Goal: Transaction & Acquisition: Purchase product/service

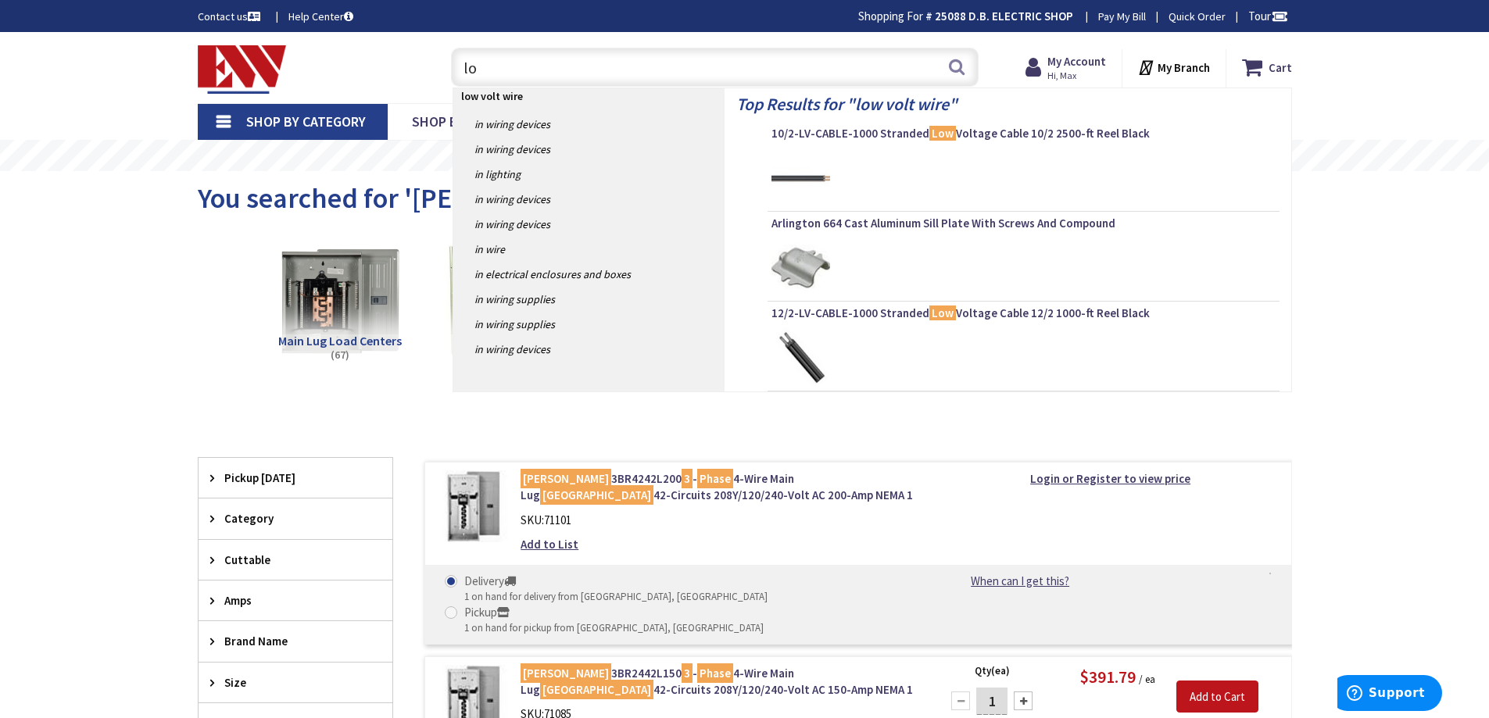
type input "l"
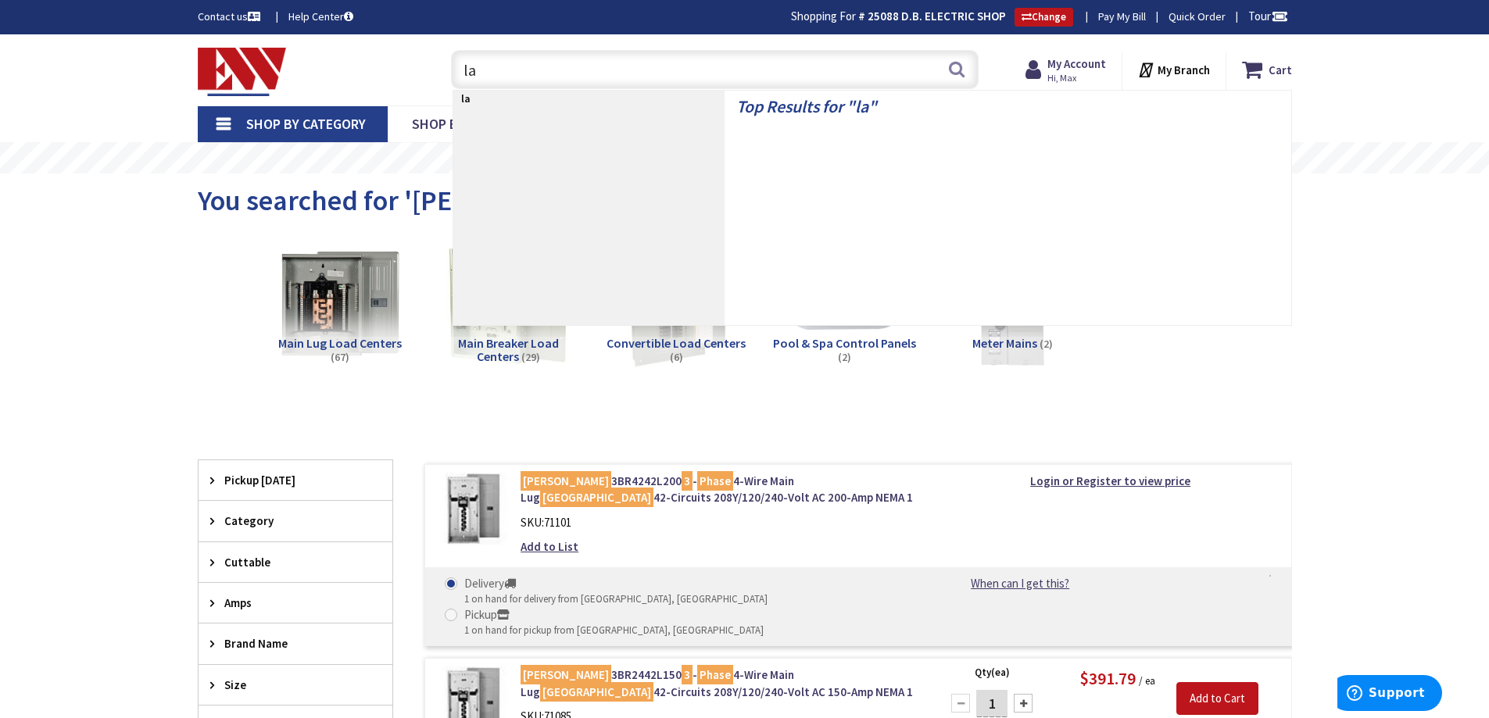
type input "l"
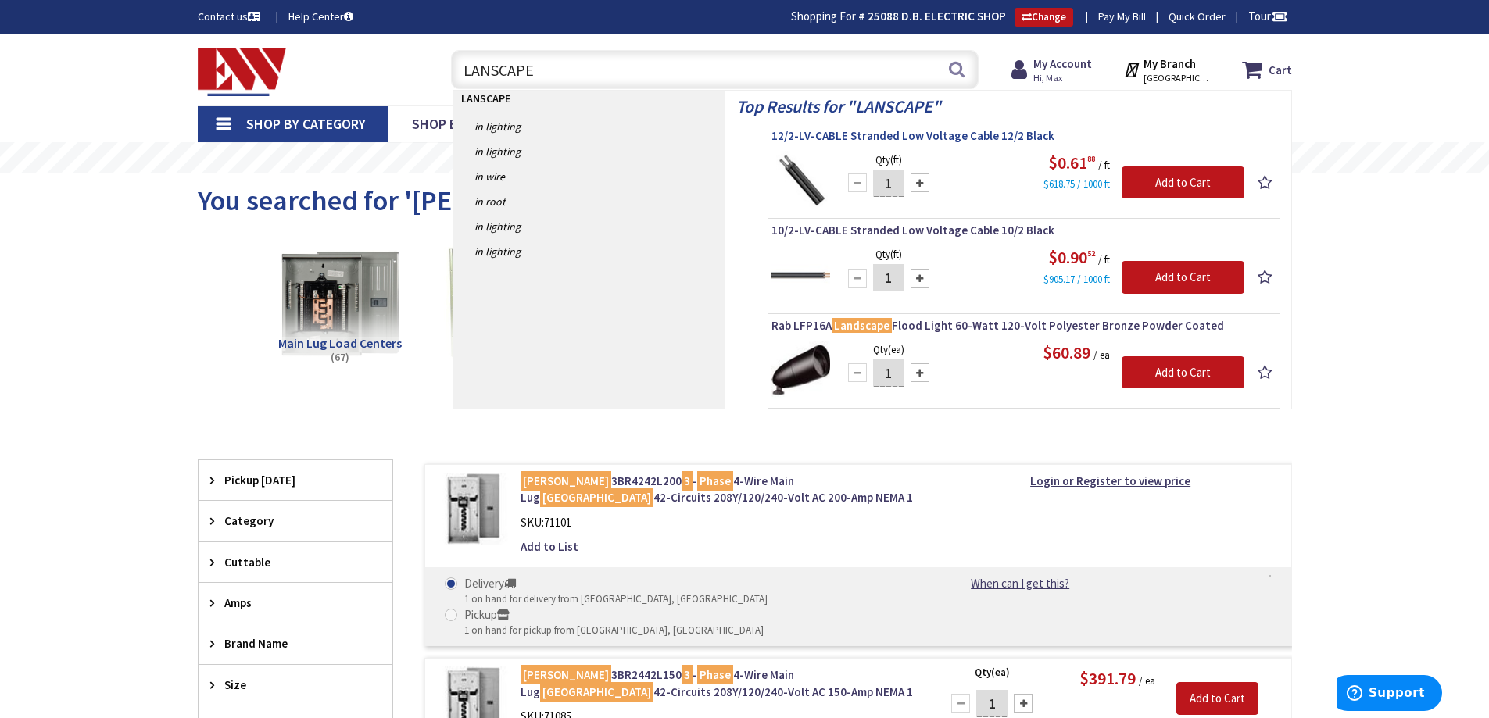
type input "LANSCAPE"
click at [978, 138] on span "12/2-LV-CABLE Stranded Low Voltage Cable 12/2 Black" at bounding box center [1024, 136] width 504 height 16
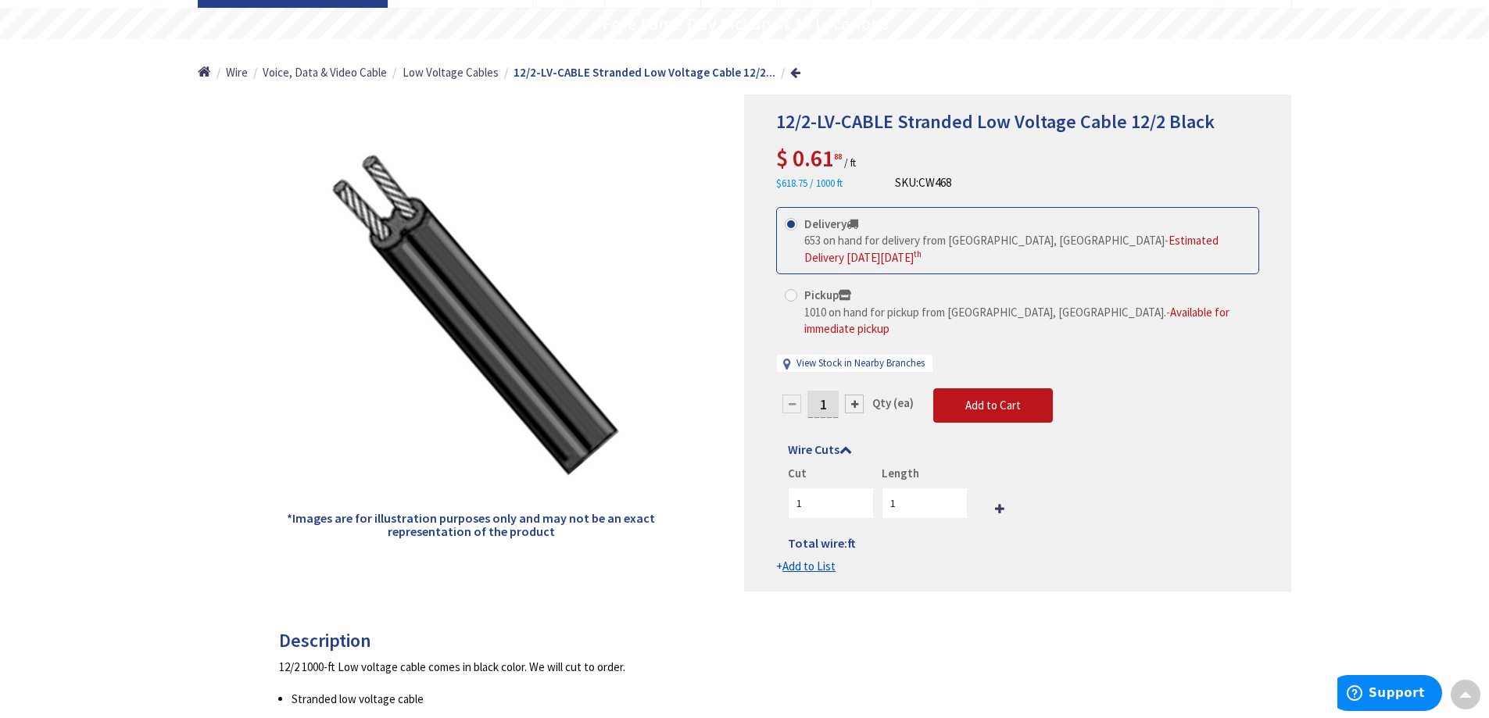
scroll to position [159, 0]
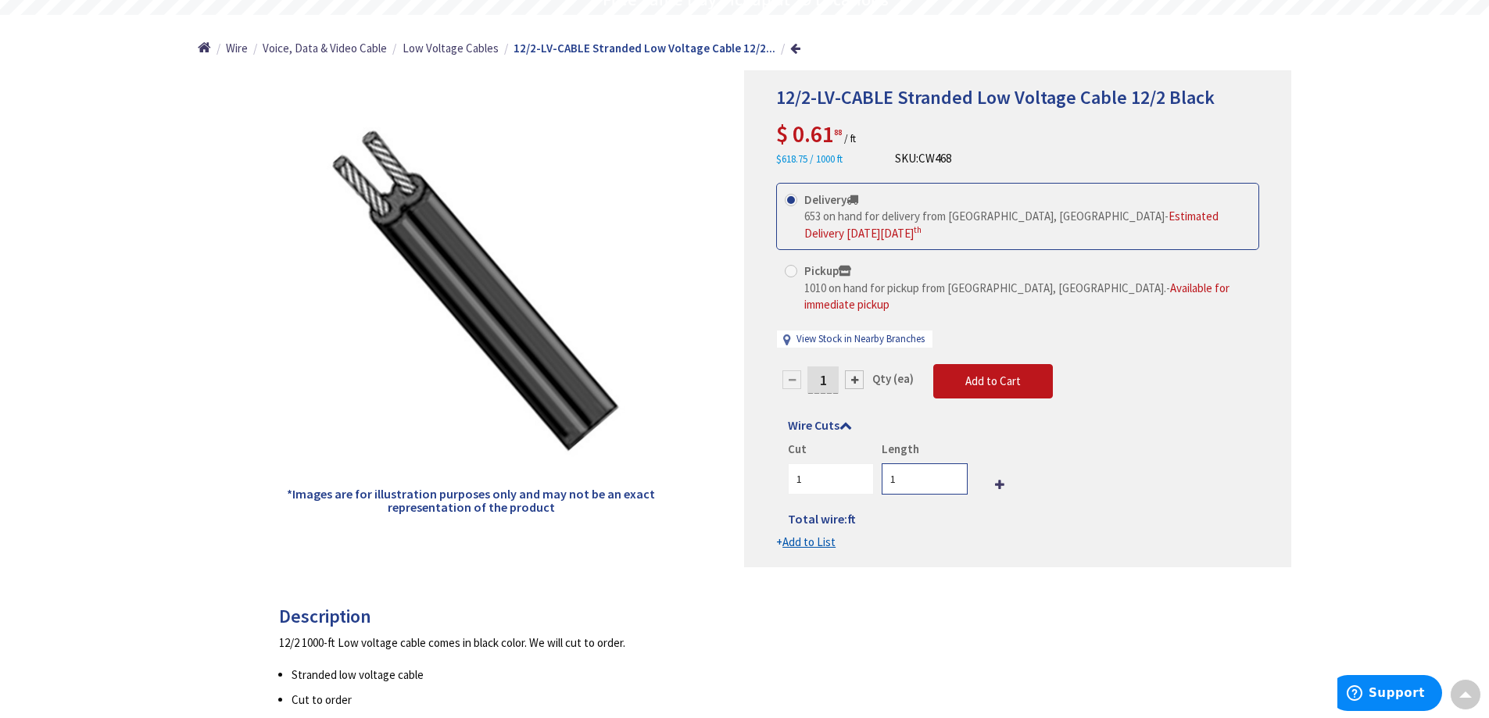
drag, startPoint x: 927, startPoint y: 460, endPoint x: 891, endPoint y: 471, distance: 37.6
click at [891, 471] on input "1" at bounding box center [925, 479] width 86 height 31
type input "500"
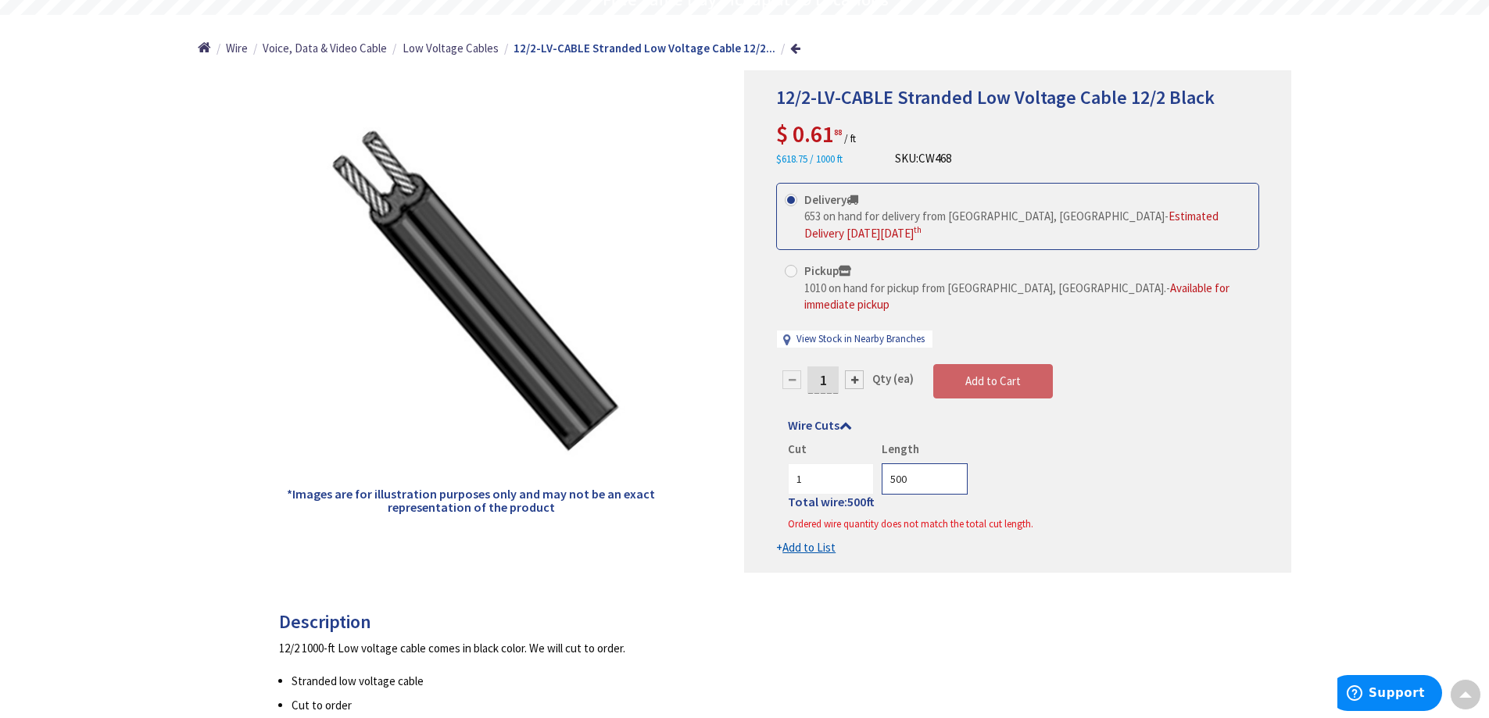
drag, startPoint x: 913, startPoint y: 462, endPoint x: 892, endPoint y: 469, distance: 22.2
click at [896, 465] on input "500" at bounding box center [925, 479] width 86 height 31
click at [811, 473] on input "1" at bounding box center [831, 479] width 86 height 31
click at [939, 474] on input "500" at bounding box center [925, 479] width 86 height 31
click at [861, 464] on input "2" at bounding box center [831, 479] width 86 height 31
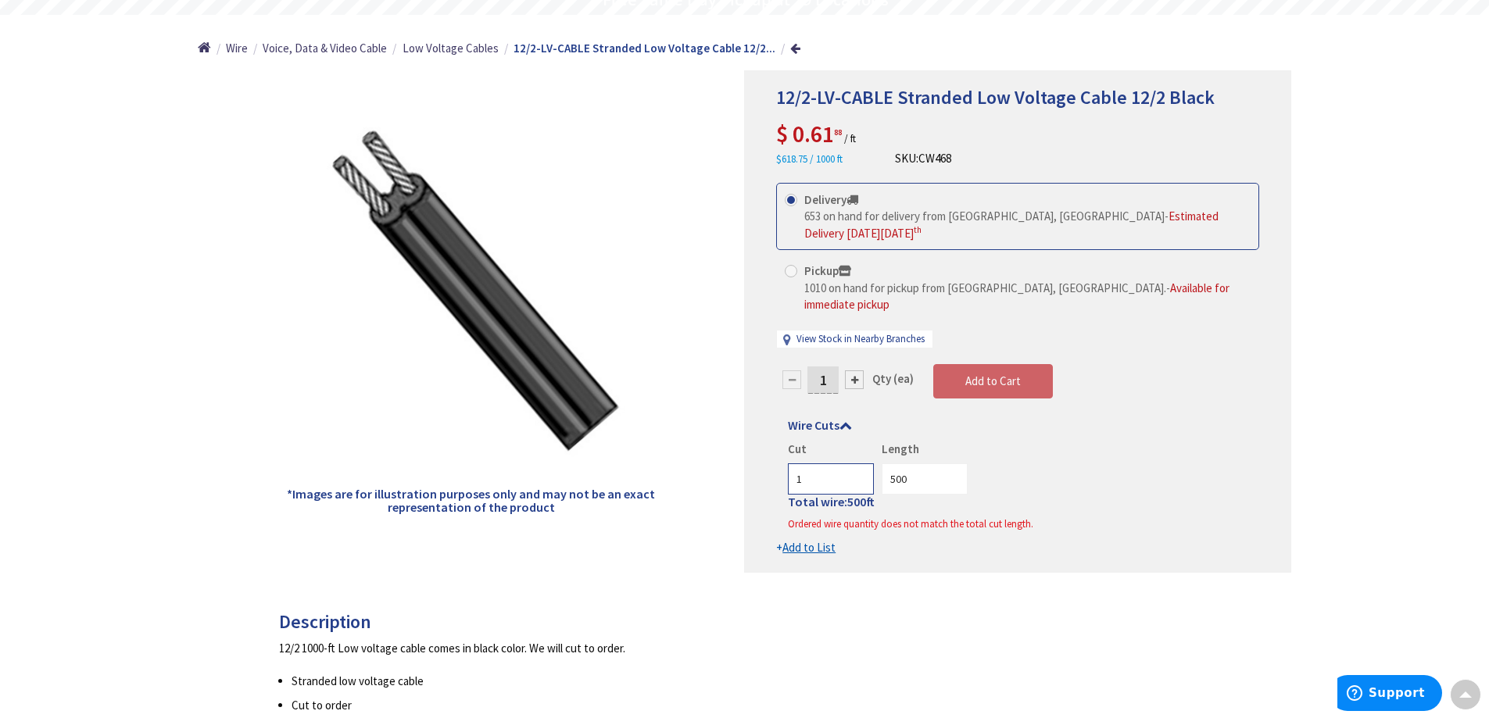
type input "1"
click at [858, 467] on input "1" at bounding box center [831, 479] width 86 height 31
drag, startPoint x: 916, startPoint y: 464, endPoint x: 879, endPoint y: 467, distance: 36.9
click at [879, 467] on div "Length 500" at bounding box center [921, 468] width 94 height 54
click at [856, 459] on div "Cut 1 Length 1000" at bounding box center [1018, 468] width 460 height 54
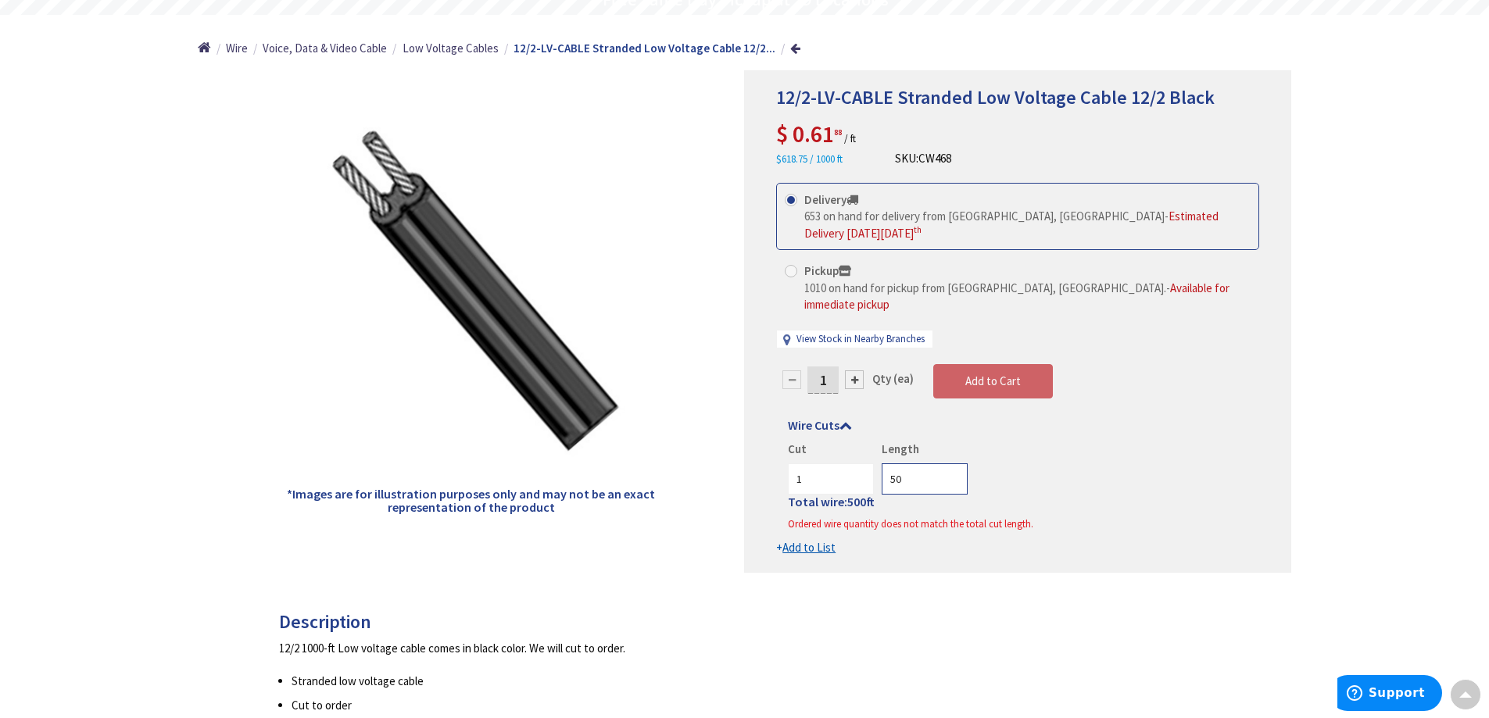
type input "500"
drag, startPoint x: 833, startPoint y: 366, endPoint x: 817, endPoint y: 366, distance: 16.4
click at [817, 367] on input "1" at bounding box center [822, 380] width 31 height 27
type input "500"
click at [984, 361] on form "This product is Discontinued Delivery 653 on hand for delivery from [GEOGRAPHIC…" at bounding box center [1017, 370] width 483 height 374
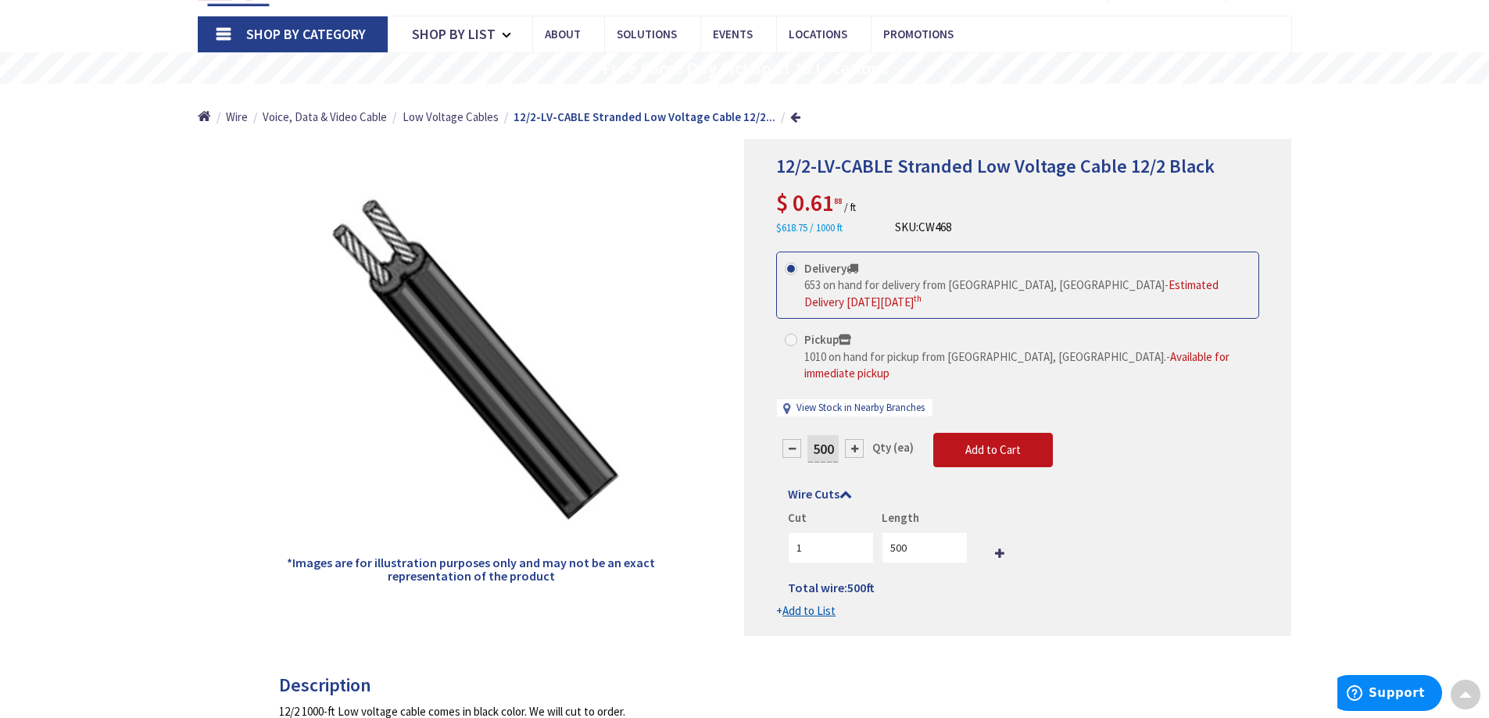
scroll to position [0, 0]
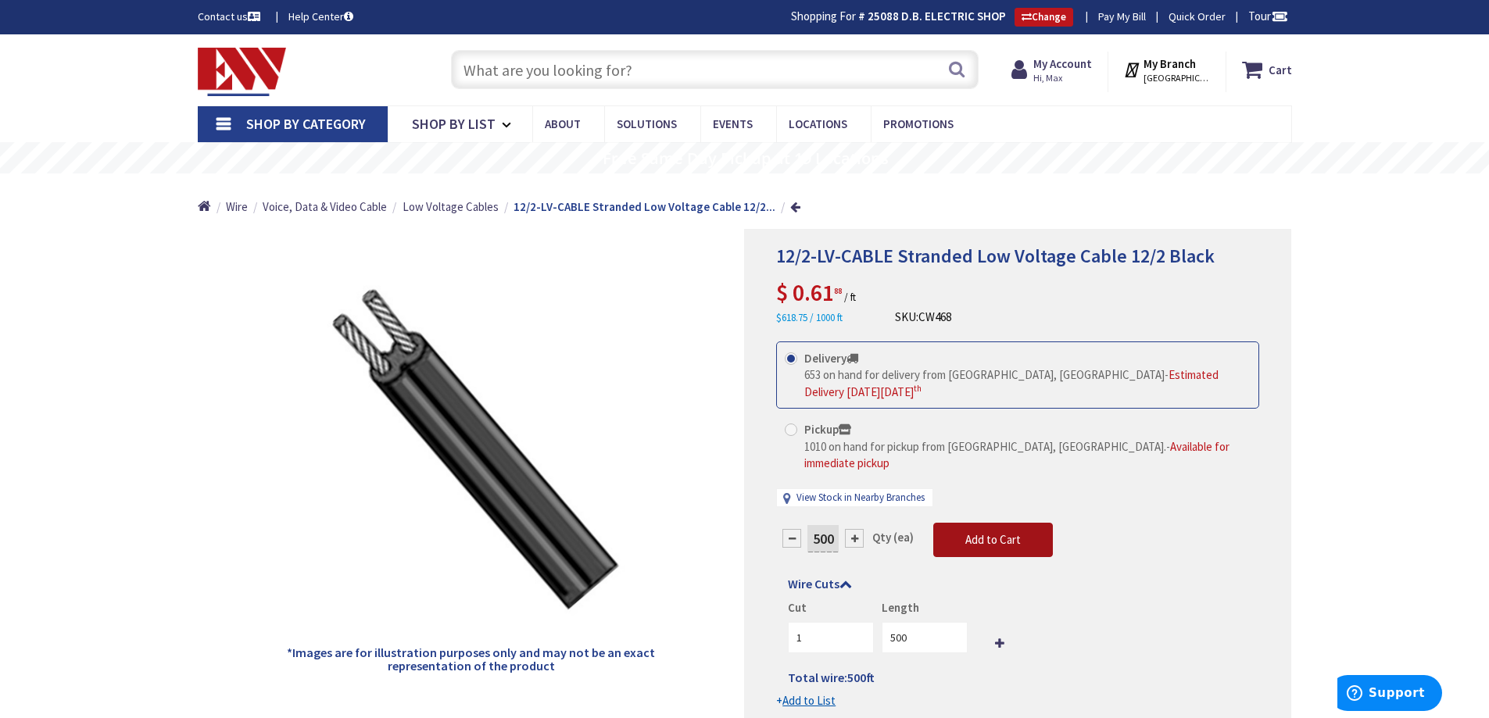
click at [994, 532] on span "Add to Cart" at bounding box center [992, 539] width 55 height 15
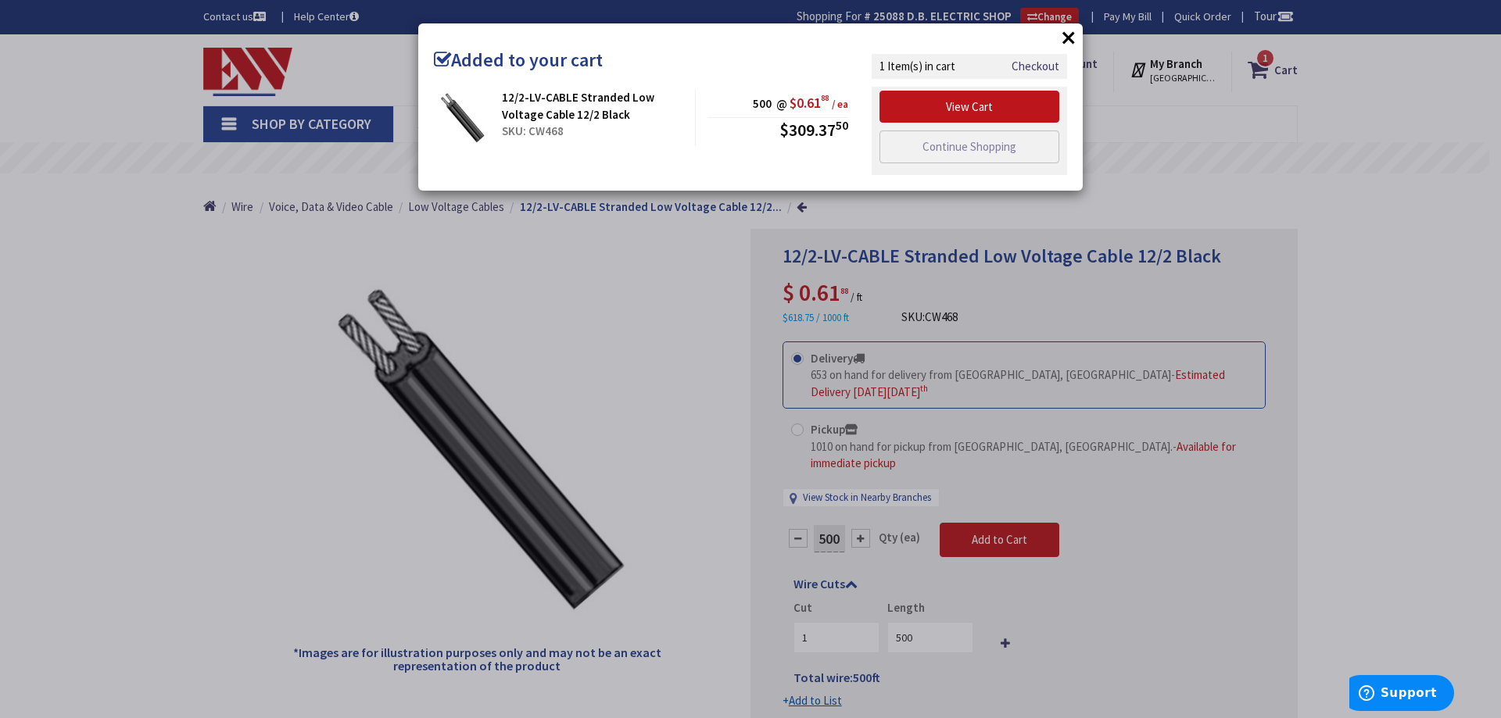
click at [1070, 38] on button "×" at bounding box center [1068, 37] width 23 height 23
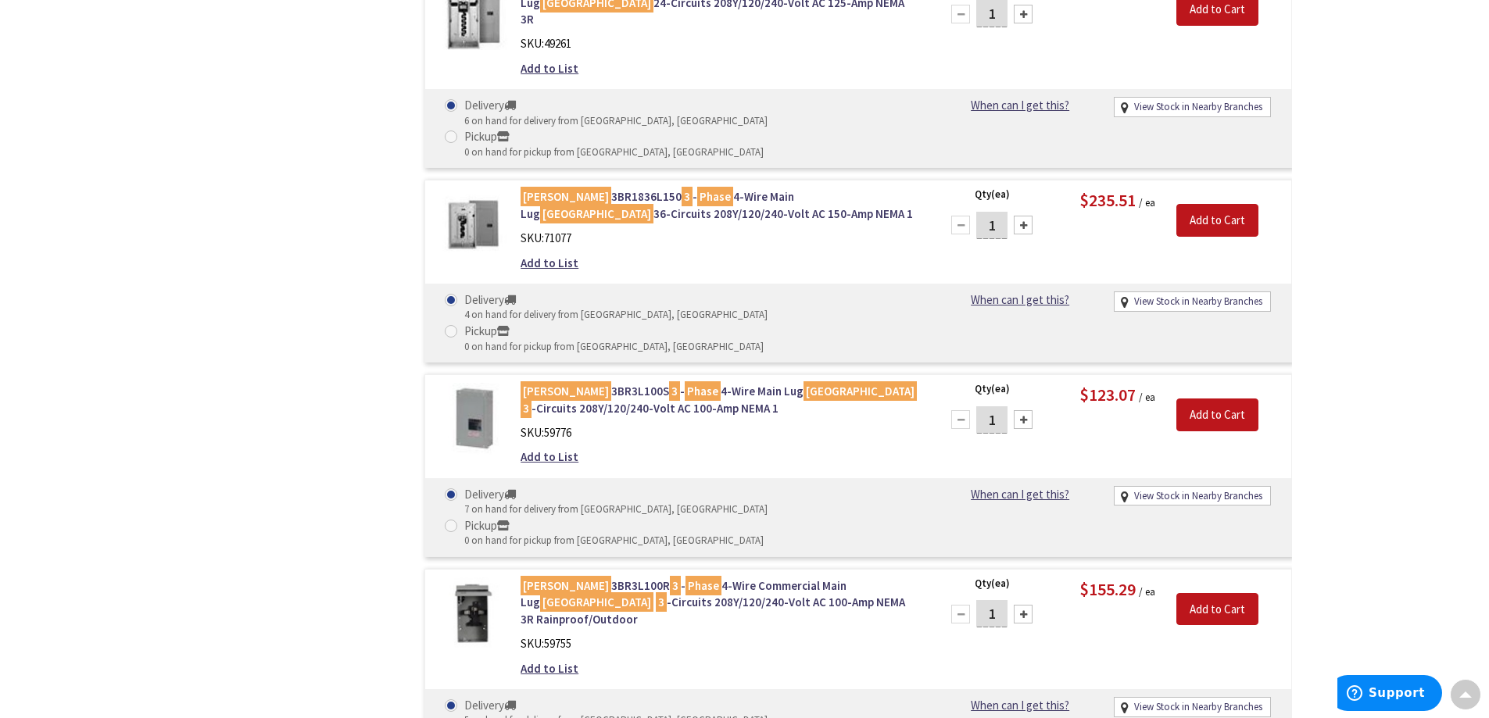
scroll to position [1642, 0]
